Goal: Task Accomplishment & Management: Use online tool/utility

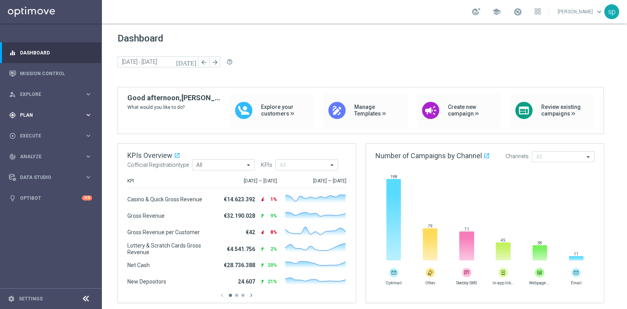
click at [27, 116] on span "Plan" at bounding box center [52, 115] width 65 height 5
click at [31, 167] on link "Streams" at bounding box center [50, 166] width 61 height 6
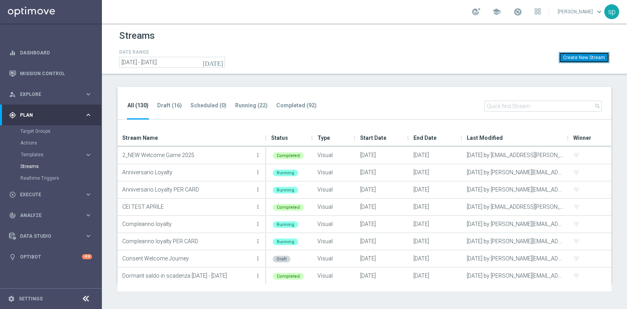
click at [590, 58] on button "Create New Stream" at bounding box center [584, 57] width 51 height 11
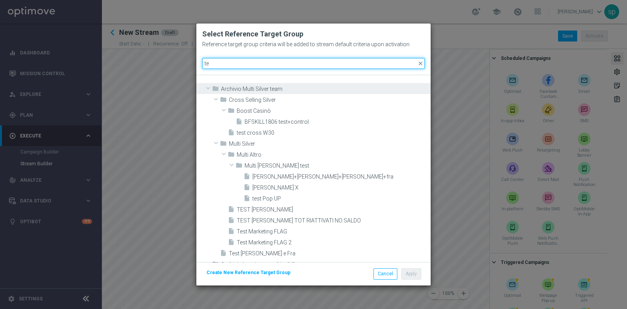
type input "t"
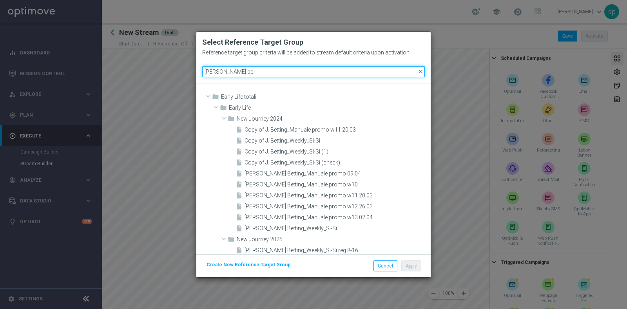
type input "[PERSON_NAME] be"
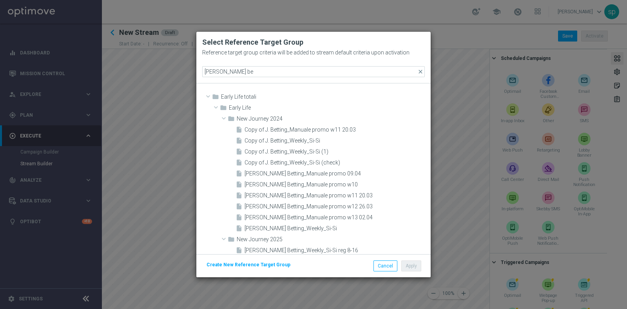
scroll to position [14, 0]
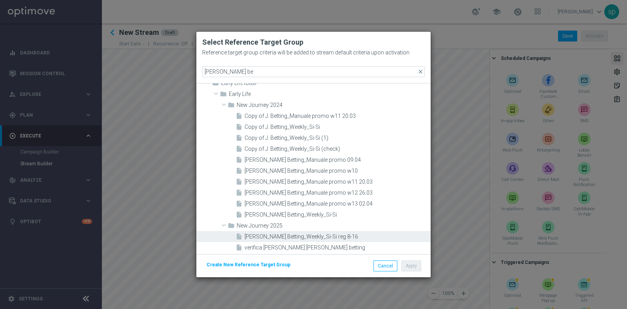
click at [340, 233] on div "insert_drive_file J. Betting_Weekly_Si-Si reg 8-16" at bounding box center [332, 236] width 193 height 11
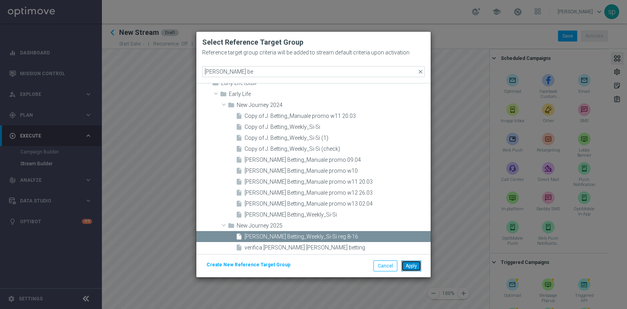
click at [409, 267] on button "Apply" at bounding box center [411, 266] width 20 height 11
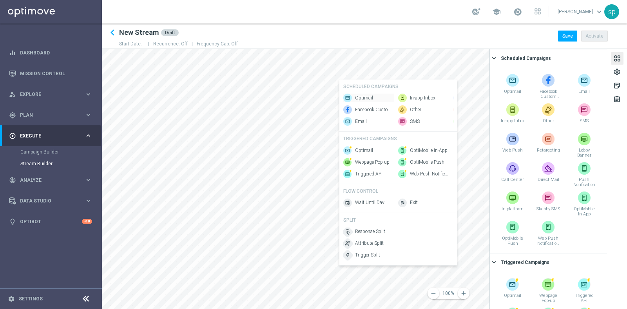
click at [365, 95] on span "Optimail" at bounding box center [364, 98] width 18 height 7
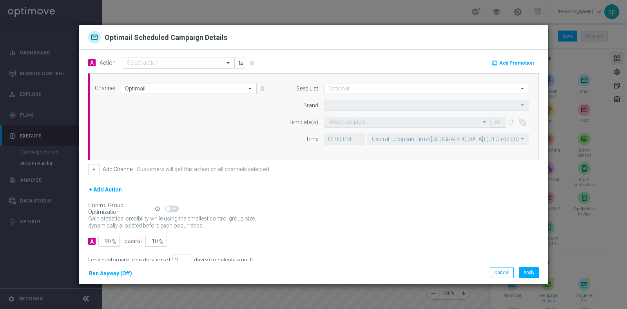
type input "Sisal Marketing"
click at [511, 62] on button "Add Promotion" at bounding box center [513, 63] width 45 height 9
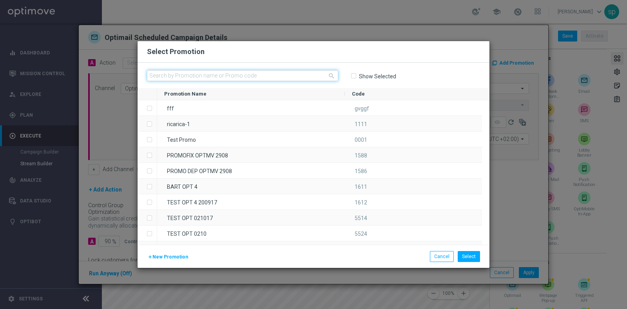
click at [204, 79] on input "text" at bounding box center [242, 75] width 191 height 11
click at [149, 75] on input "welcome" at bounding box center [242, 75] width 191 height 11
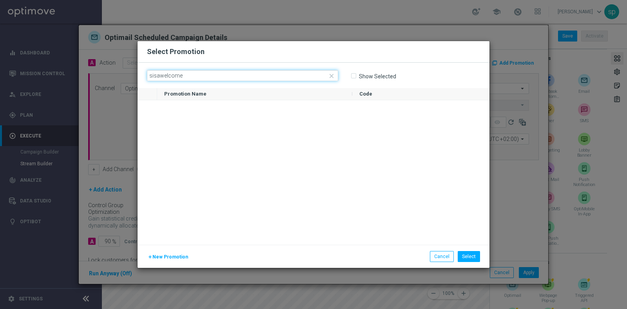
drag, startPoint x: 159, startPoint y: 75, endPoint x: 290, endPoint y: 69, distance: 131.1
click at [290, 69] on div "close sisawelcome Show Selected" at bounding box center [314, 75] width 352 height 25
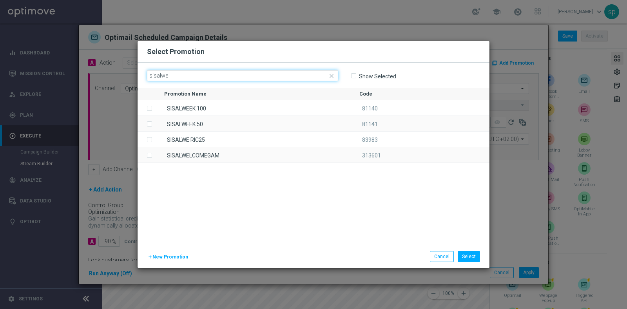
type input "sisalwe"
click at [255, 164] on div "SISALWEEK 100 81140 SISALWEEK 50 81141 SISALWE RIC25 83983 SISALWELCOMEGAM 3136…" at bounding box center [323, 172] width 332 height 145
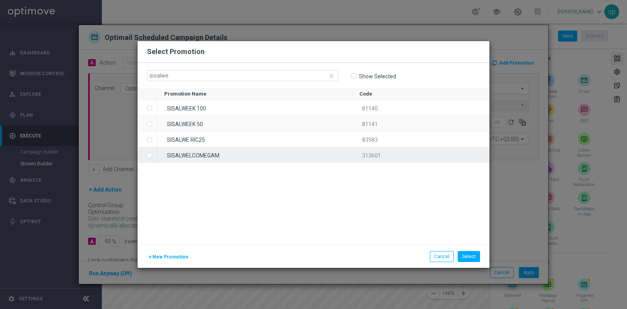
click at [272, 154] on div "SISALWELCOMEGAM" at bounding box center [254, 154] width 195 height 15
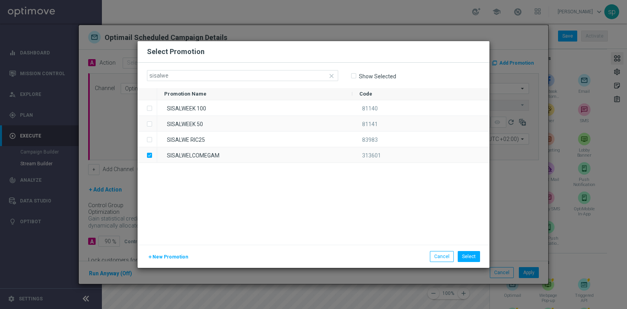
click at [456, 260] on li "Cancel" at bounding box center [442, 256] width 28 height 11
click at [464, 258] on button "Select" at bounding box center [469, 256] width 22 height 11
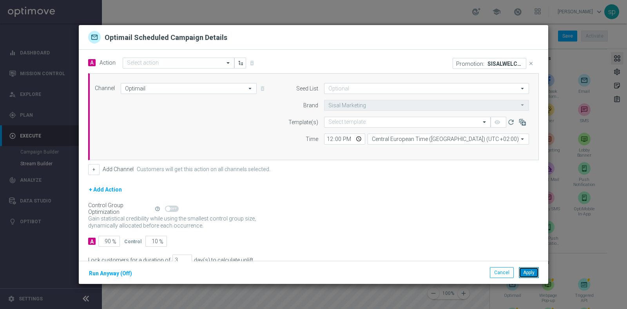
click at [528, 276] on button "Apply" at bounding box center [529, 272] width 20 height 11
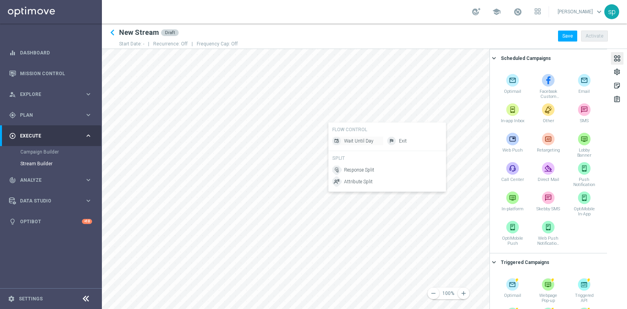
click at [358, 142] on span "Wait Until Day" at bounding box center [358, 141] width 29 height 7
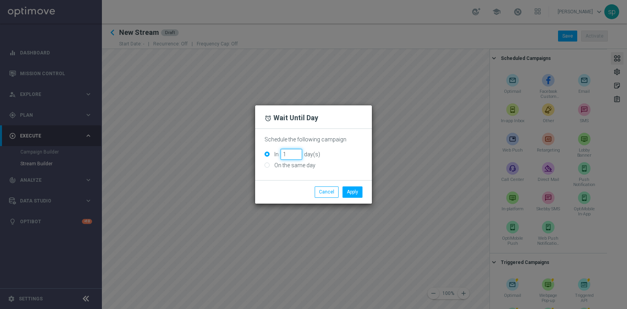
click at [297, 152] on input "1" at bounding box center [292, 154] width 22 height 11
click at [297, 152] on input "2" at bounding box center [292, 154] width 22 height 11
type input "3"
click at [297, 152] on input "3" at bounding box center [292, 154] width 22 height 11
click at [347, 189] on button "Apply" at bounding box center [353, 192] width 20 height 11
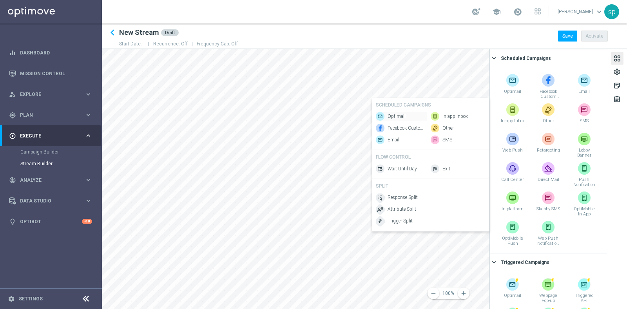
click at [401, 114] on span "Optimail" at bounding box center [397, 116] width 18 height 7
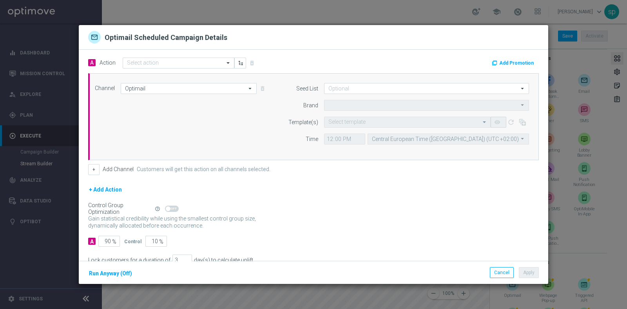
type input "Sisal Marketing"
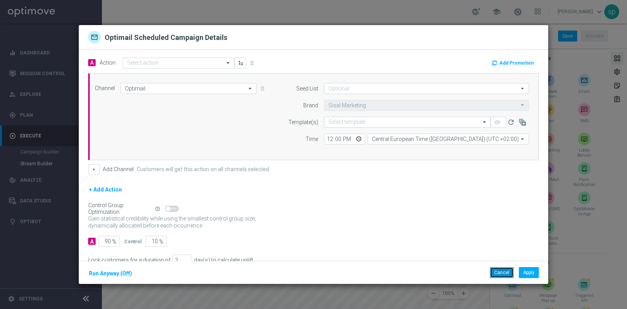
click at [499, 274] on button "Cancel" at bounding box center [502, 272] width 24 height 11
